Goal: Find specific page/section: Find specific page/section

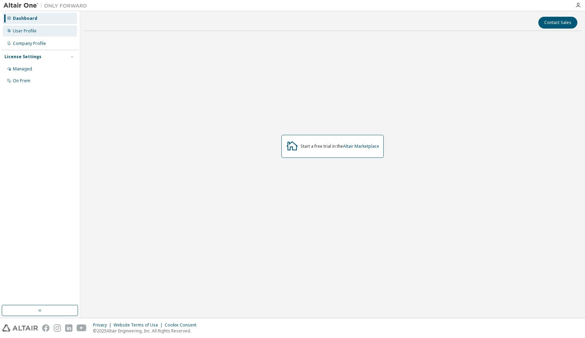
click at [47, 30] on div "User Profile" at bounding box center [40, 30] width 74 height 11
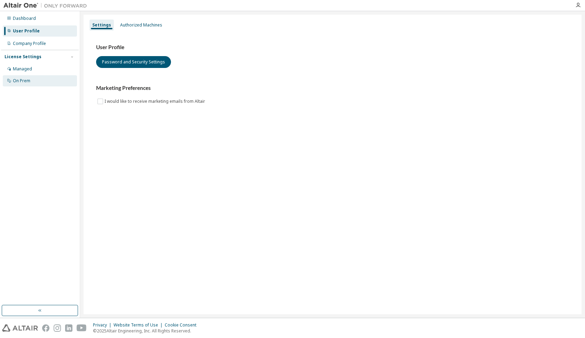
click at [20, 77] on div "On Prem" at bounding box center [40, 80] width 74 height 11
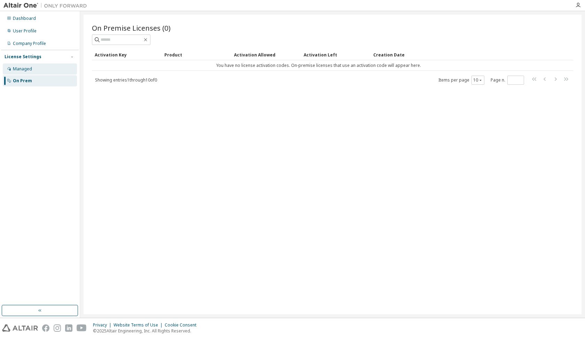
click at [18, 68] on div "Managed" at bounding box center [22, 69] width 19 height 6
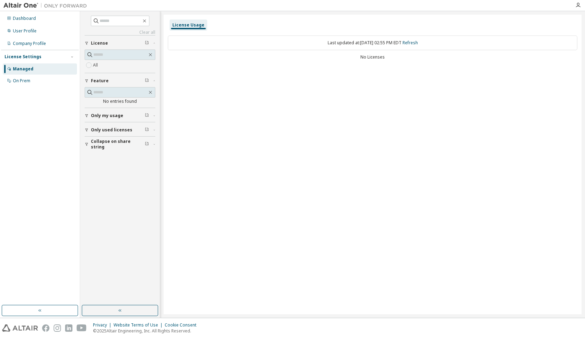
click at [179, 28] on div "License Usage" at bounding box center [189, 25] width 38 height 11
